Goal: Navigation & Orientation: Find specific page/section

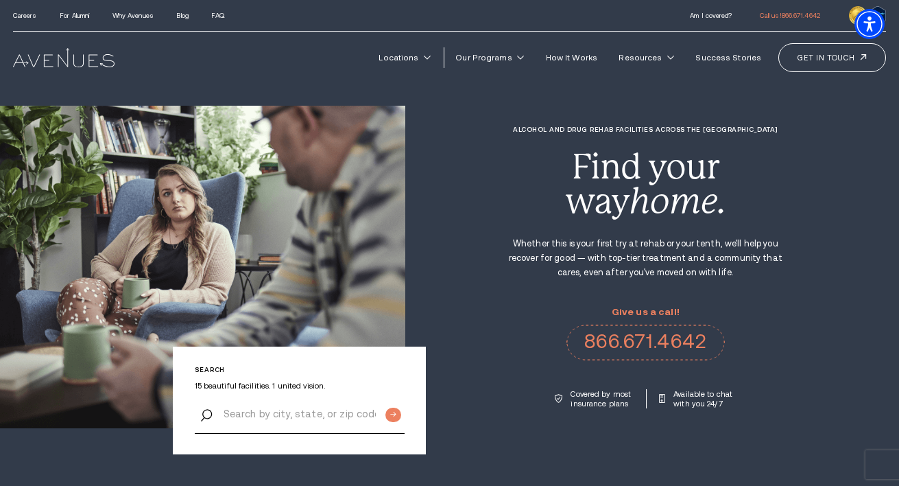
click at [583, 171] on div "Find your way home." at bounding box center [645, 183] width 276 height 69
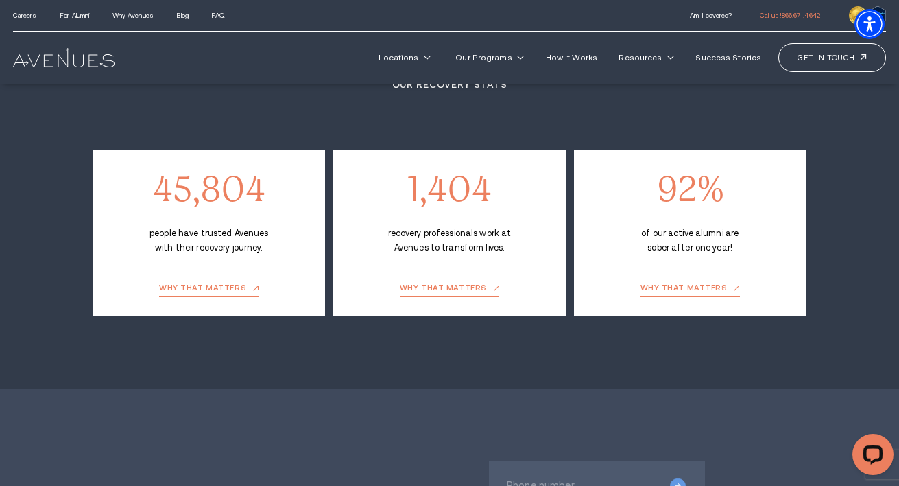
scroll to position [1955, 0]
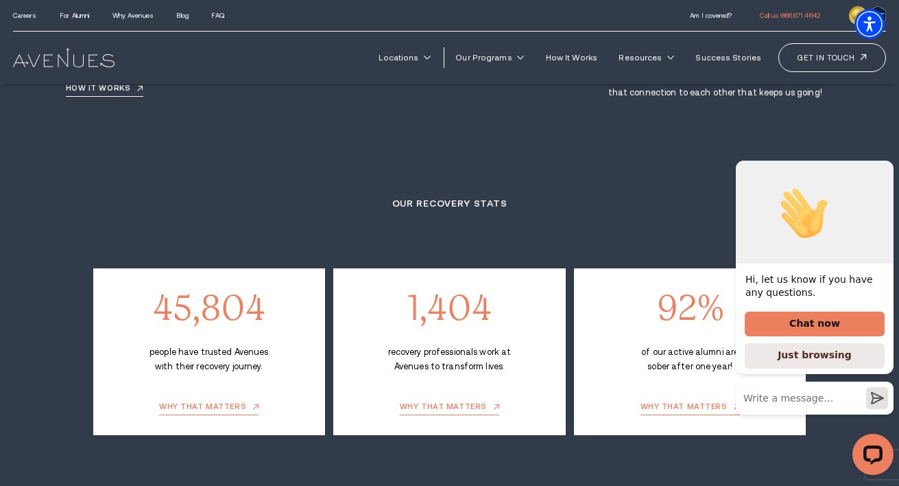
click at [666, 196] on div "Our recovery stats 45,804 people have trusted Avenues with their recovery journ…" at bounding box center [449, 315] width 713 height 238
click at [885, 141] on icon "Hide greeting" at bounding box center [885, 149] width 16 height 16
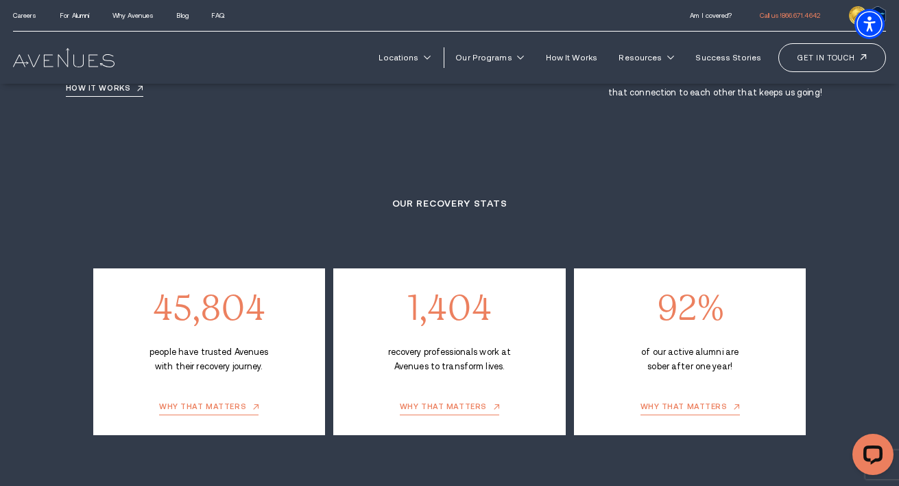
click at [741, 196] on div "Our recovery stats 45,804 people have trusted Avenues with their recovery journ…" at bounding box center [449, 315] width 713 height 238
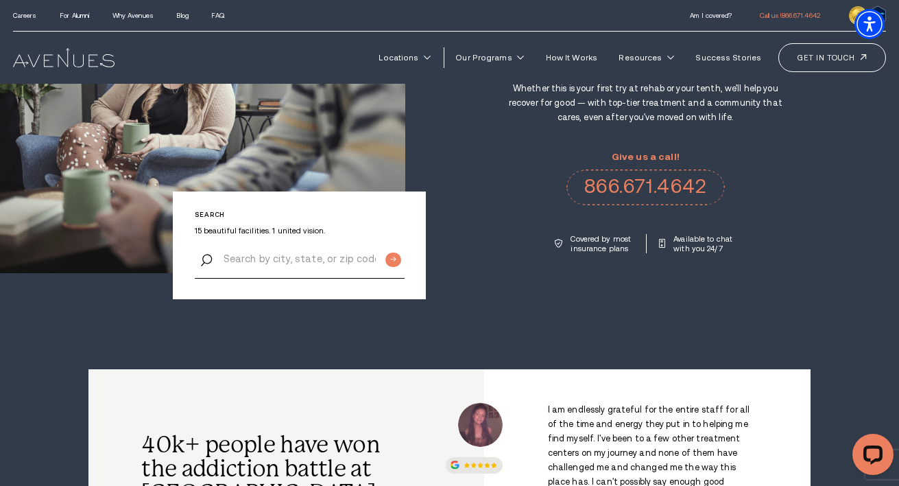
scroll to position [0, 0]
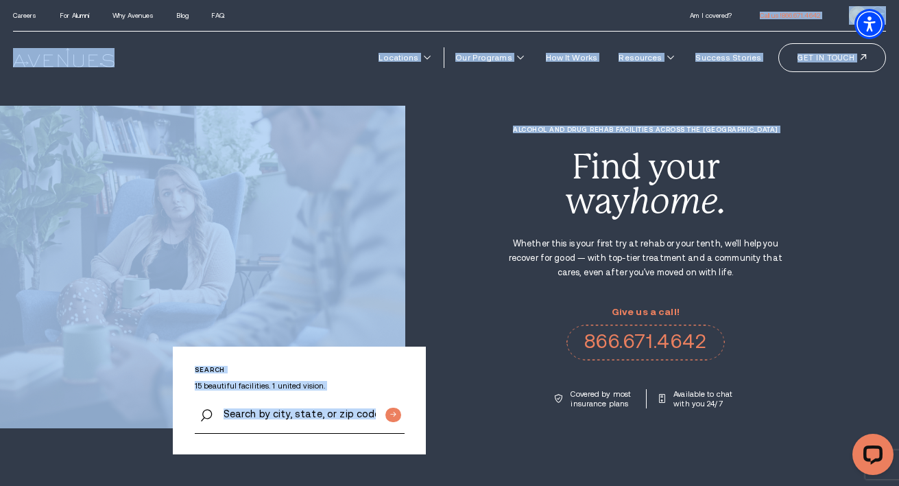
drag, startPoint x: 741, startPoint y: 167, endPoint x: 741, endPoint y: 8, distance: 159.1
click at [759, 239] on p "Whether this is your first try at rehab or your tenth, we'll help you recover f…" at bounding box center [645, 258] width 276 height 43
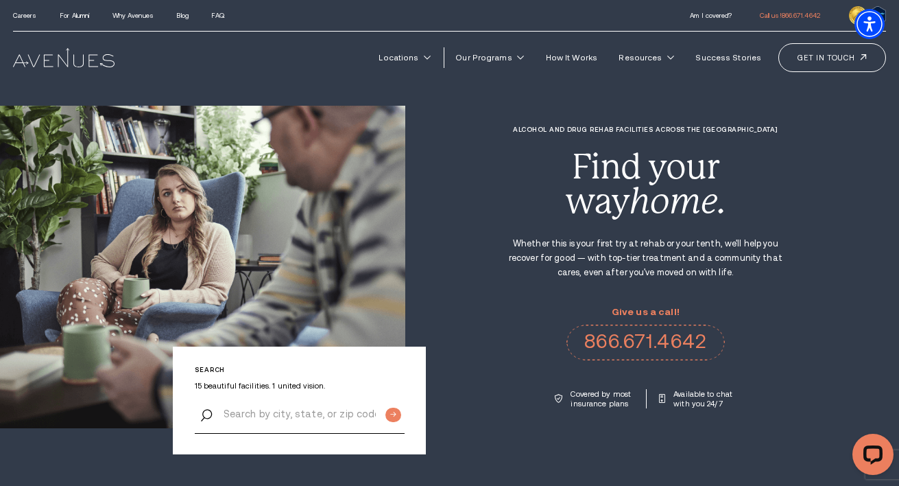
click at [684, 228] on div "Alcohol and Drug Rehab Facilities across the [GEOGRAPHIC_DATA] Find your way ho…" at bounding box center [645, 202] width 276 height 154
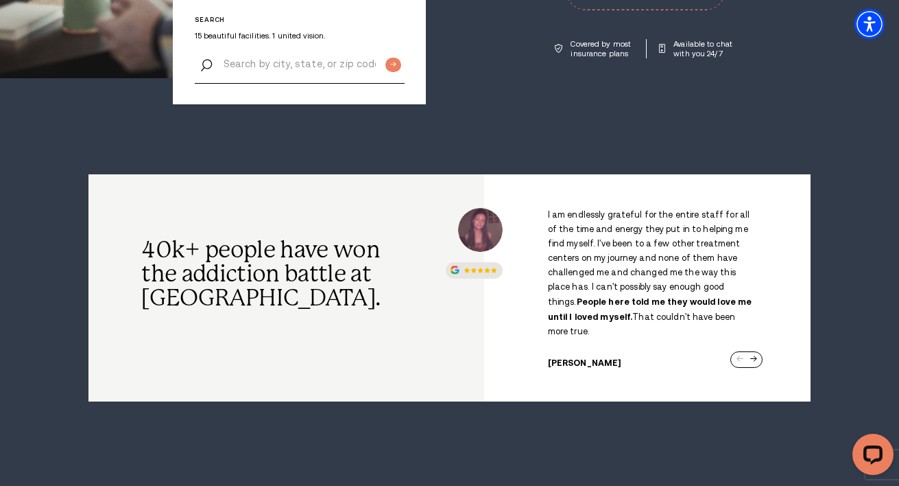
scroll to position [355, 0]
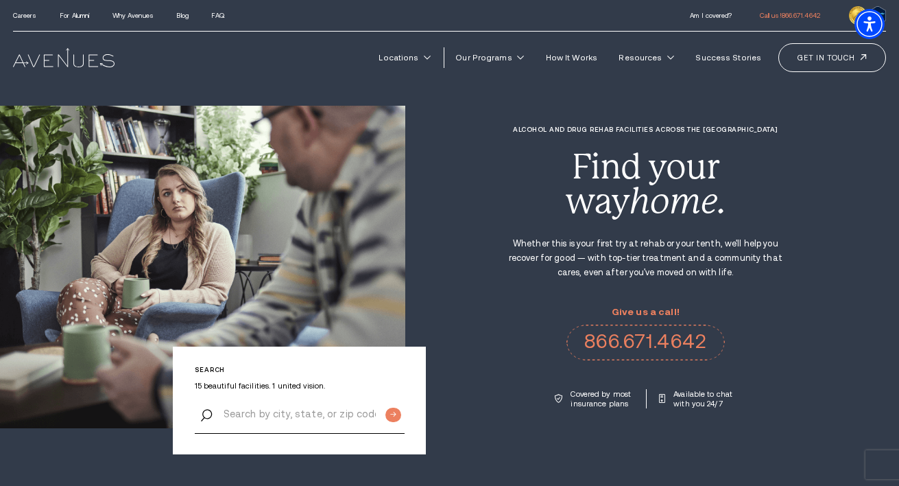
click at [747, 166] on div "Find your way home." at bounding box center [645, 183] width 276 height 69
click at [421, 53] on link "Locations" at bounding box center [404, 58] width 67 height 22
